Goal: Ask a question

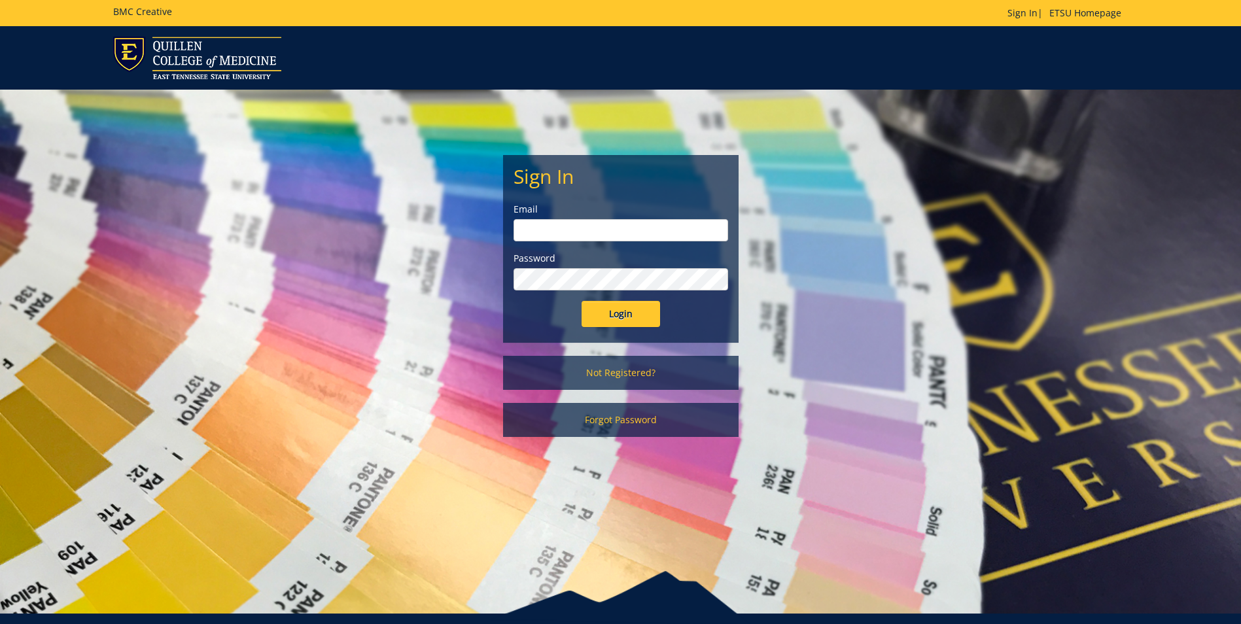
type input "[EMAIL_ADDRESS][DOMAIN_NAME]"
click at [631, 325] on input "Login" at bounding box center [620, 314] width 78 height 26
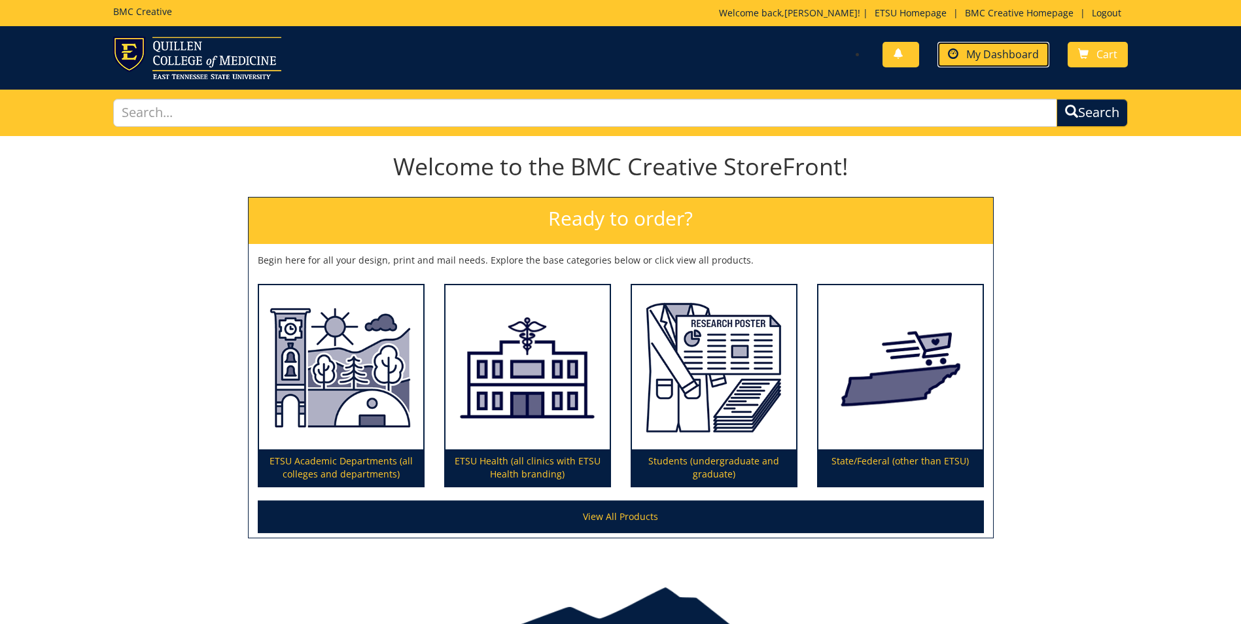
click at [982, 55] on span "My Dashboard" at bounding box center [1002, 54] width 73 height 14
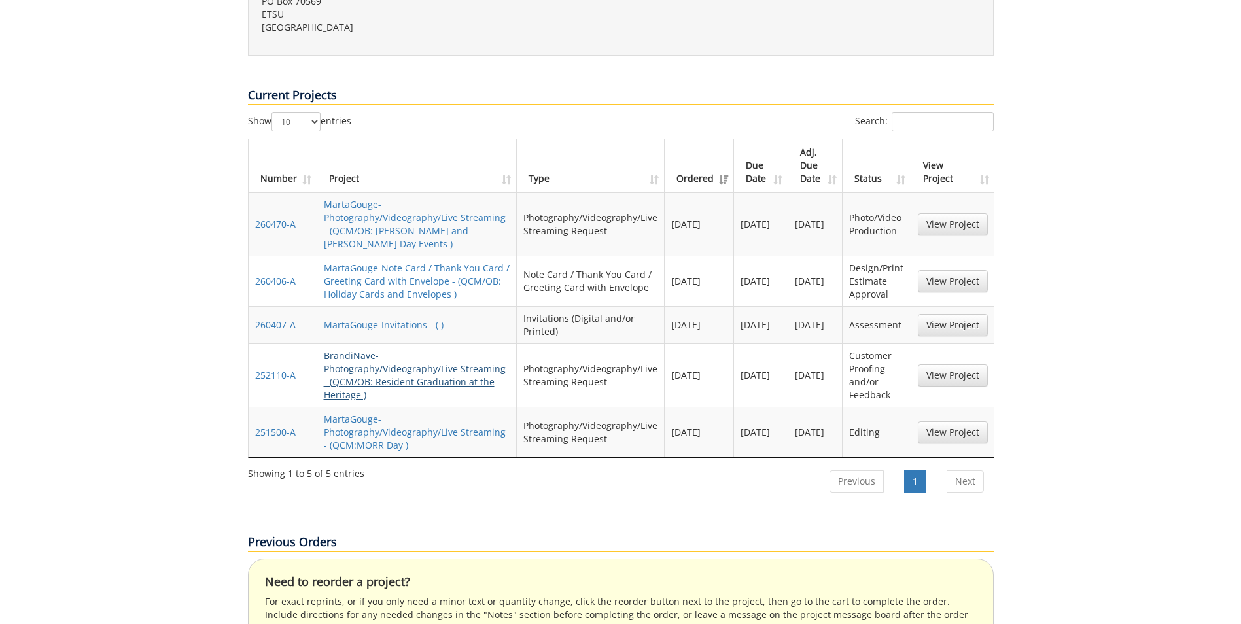
scroll to position [458, 0]
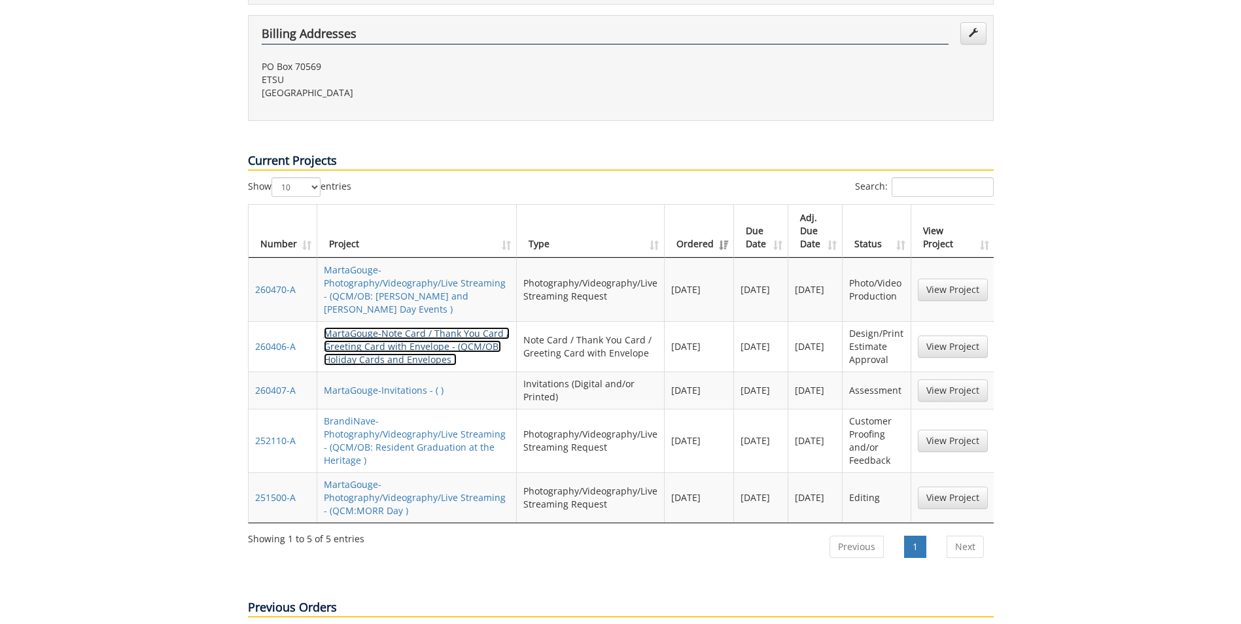
click at [421, 327] on link "MartaGouge-Note Card / Thank You Card / Greeting Card with Envelope - (QCM/OB: …" at bounding box center [417, 346] width 186 height 39
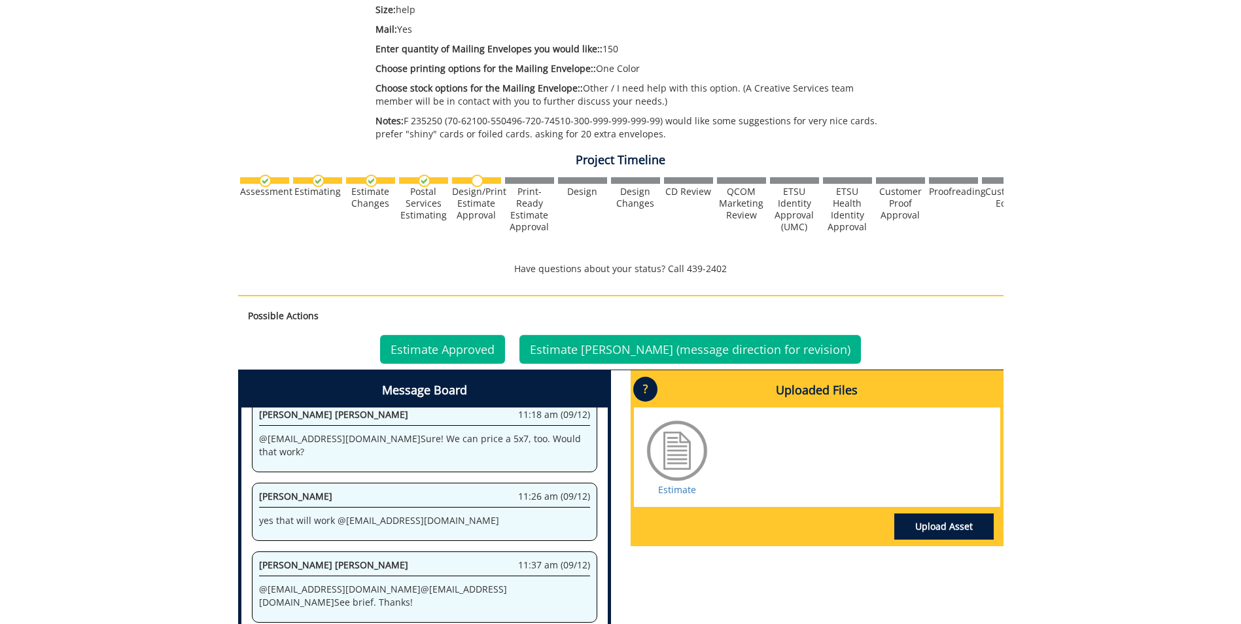
scroll to position [649, 0]
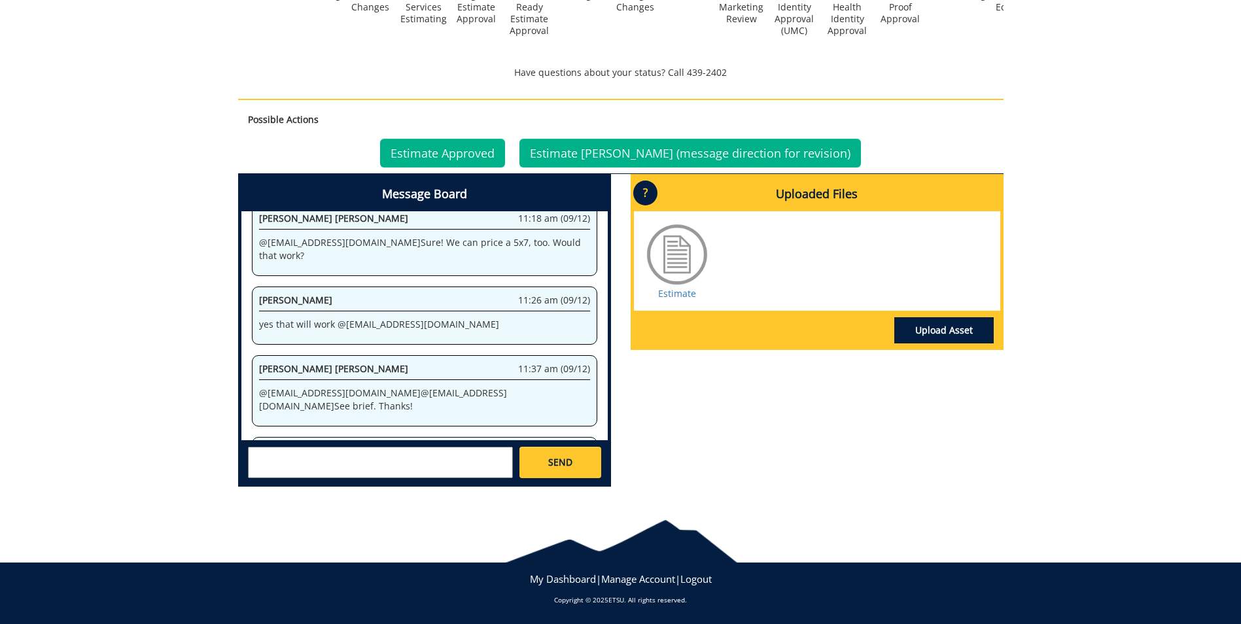
click at [379, 466] on textarea at bounding box center [380, 462] width 265 height 31
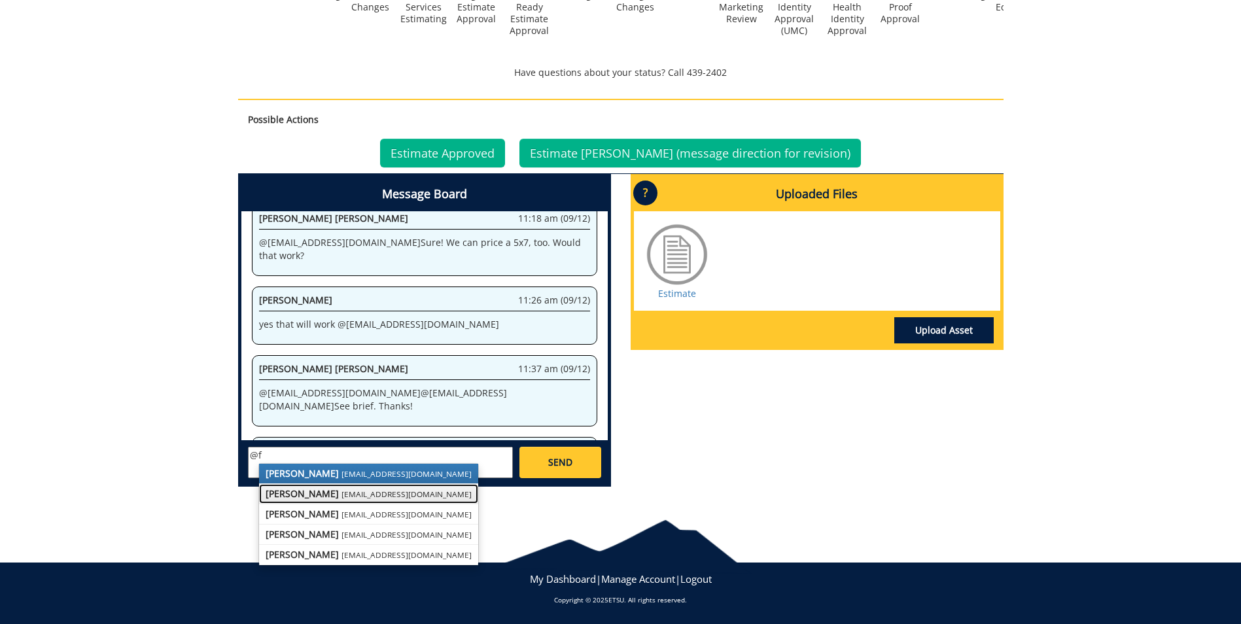
click at [353, 487] on link "[PERSON_NAME] [EMAIL_ADDRESS][DOMAIN_NAME]" at bounding box center [368, 494] width 219 height 20
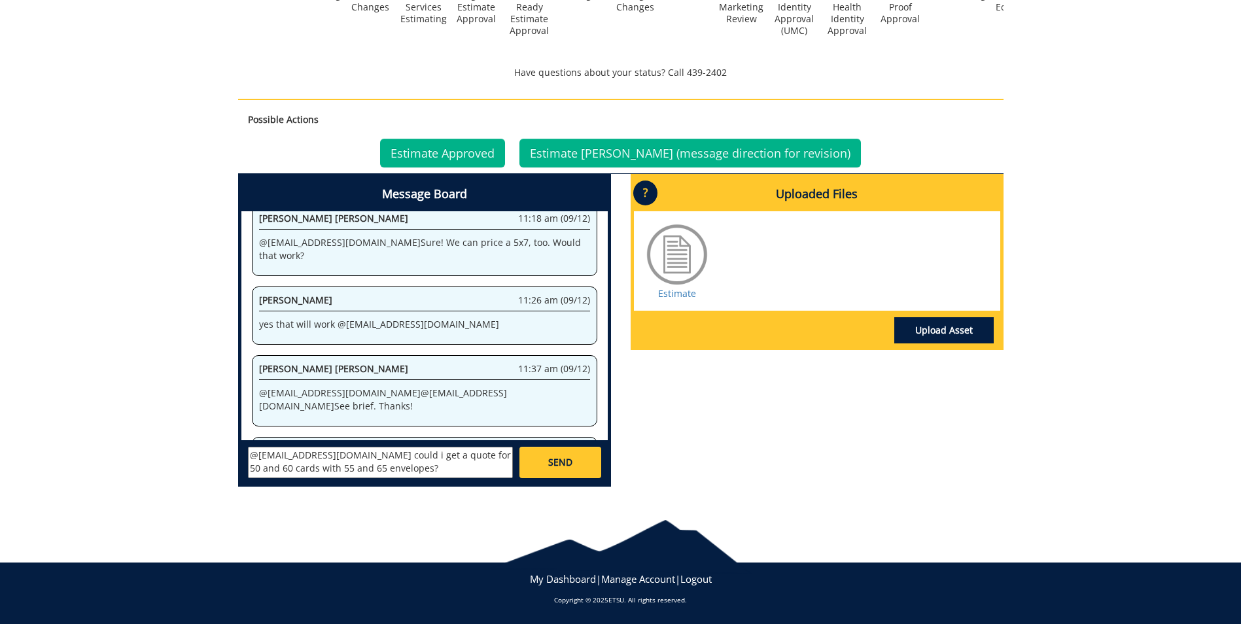
type textarea "@conleyga@etsu.edu could i get a quote for 50 and 60 cards with 55 and 65 envel…"
click at [569, 464] on span "SEND" at bounding box center [560, 462] width 24 height 13
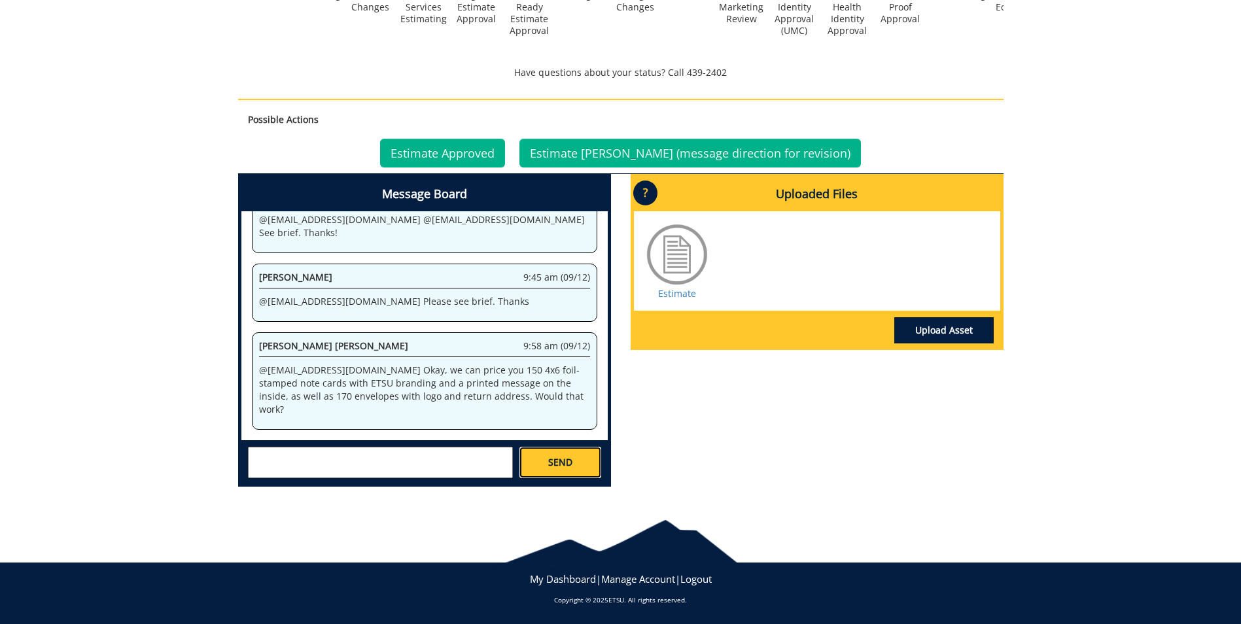
scroll to position [78258, 0]
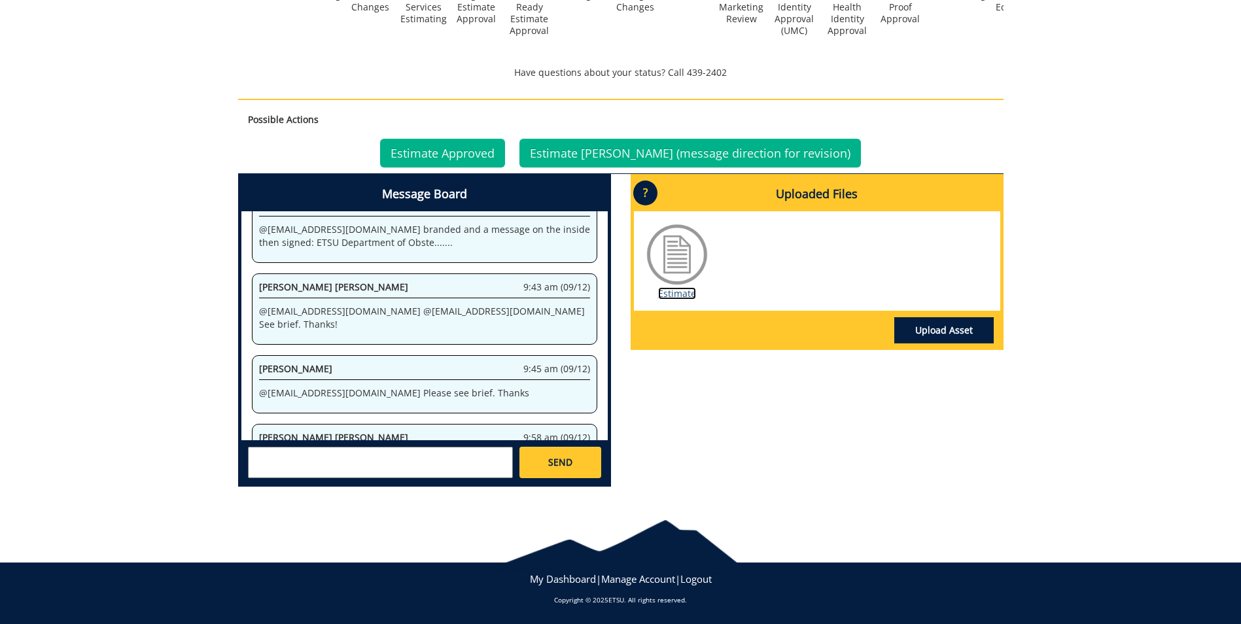
click at [672, 295] on link "Estimate" at bounding box center [677, 293] width 38 height 12
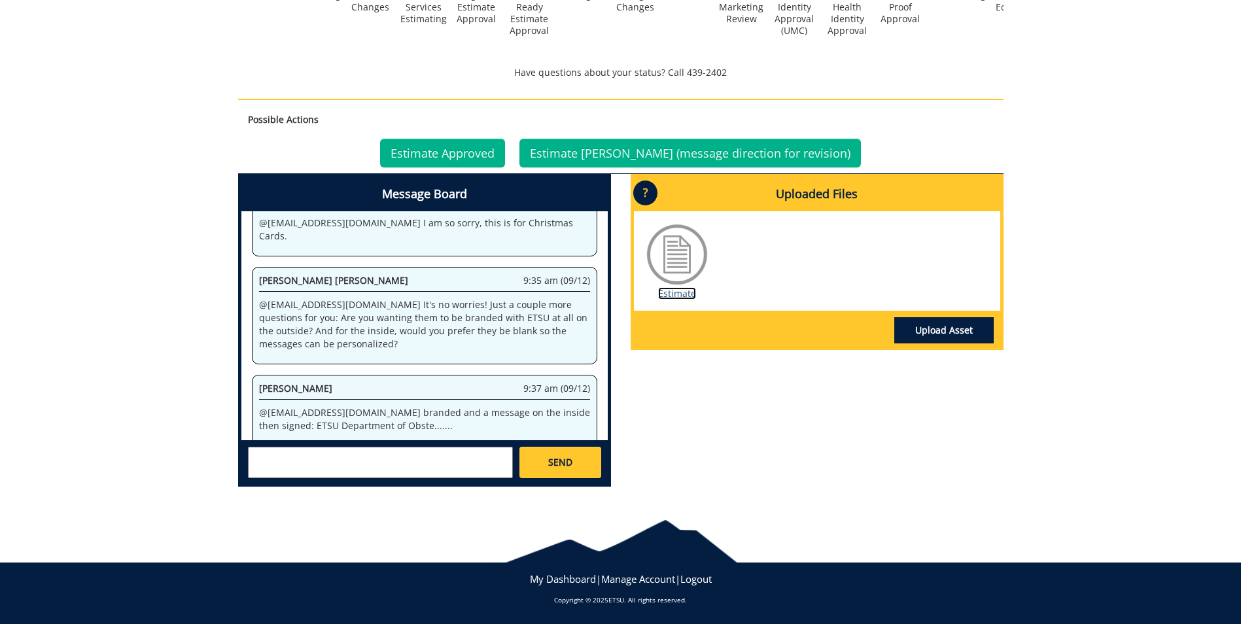
click at [727, 147] on link "Estimate Denied (message direction for revision)" at bounding box center [689, 153] width 341 height 29
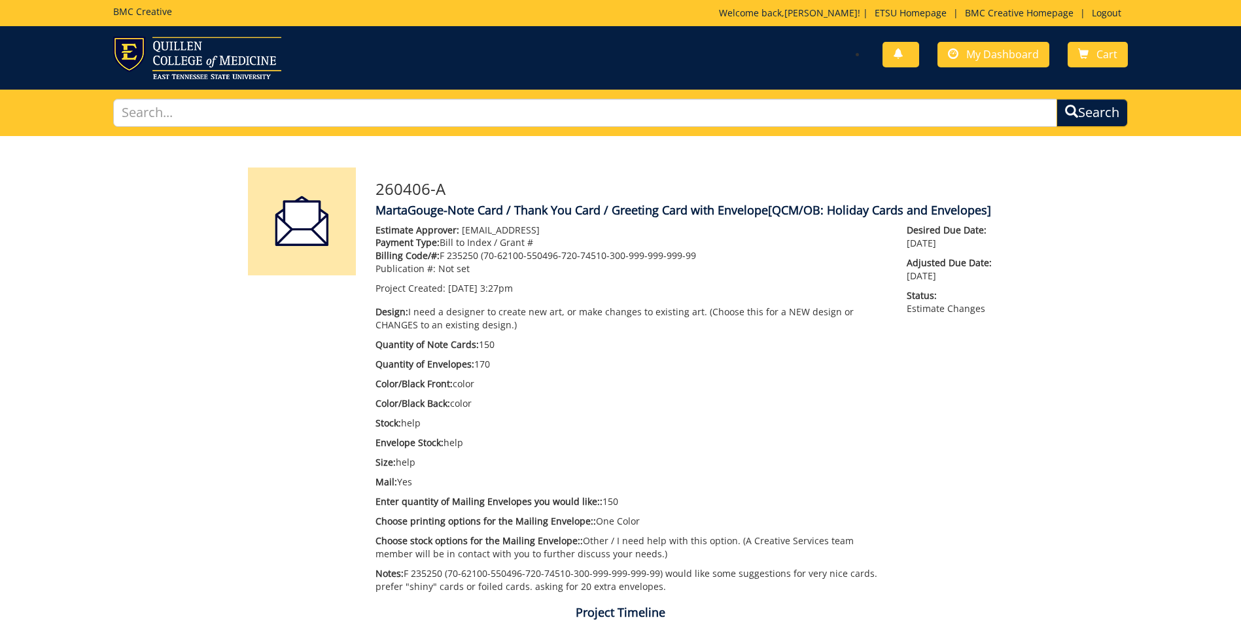
scroll to position [1158, 0]
